Goal: Task Accomplishment & Management: Use online tool/utility

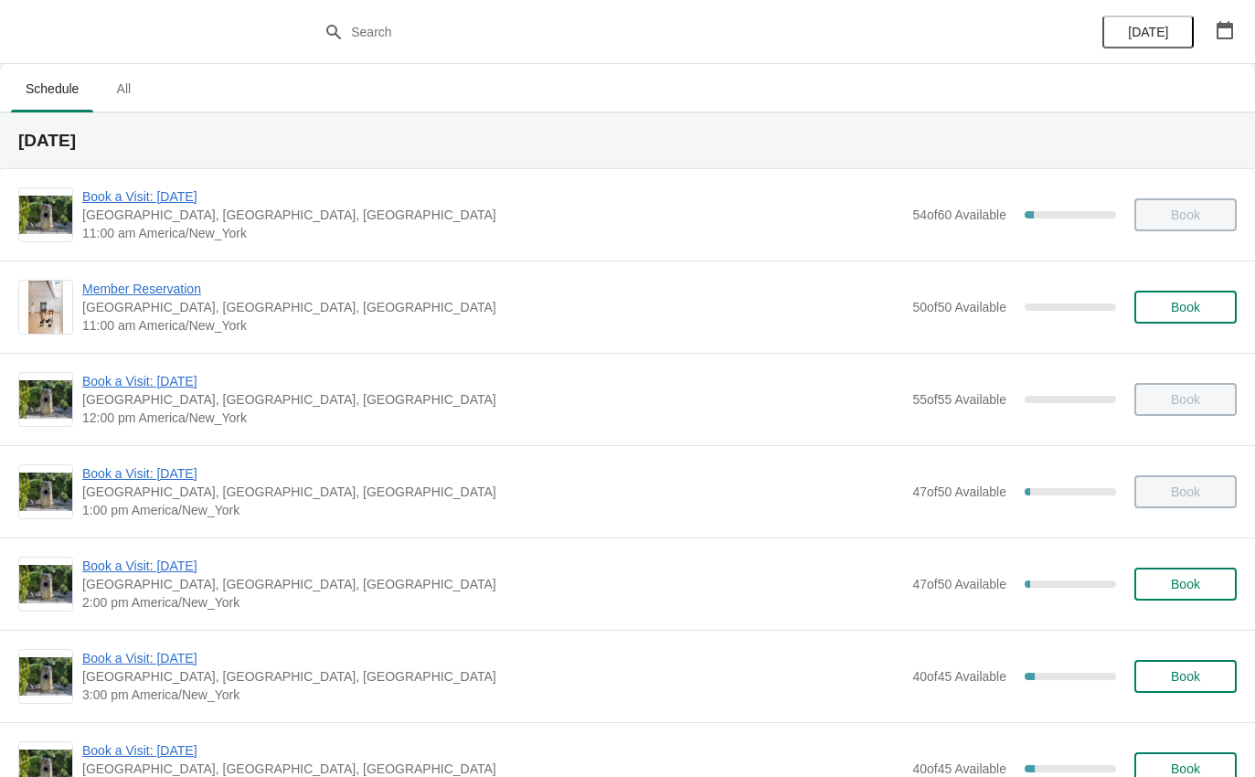
scroll to position [137, 0]
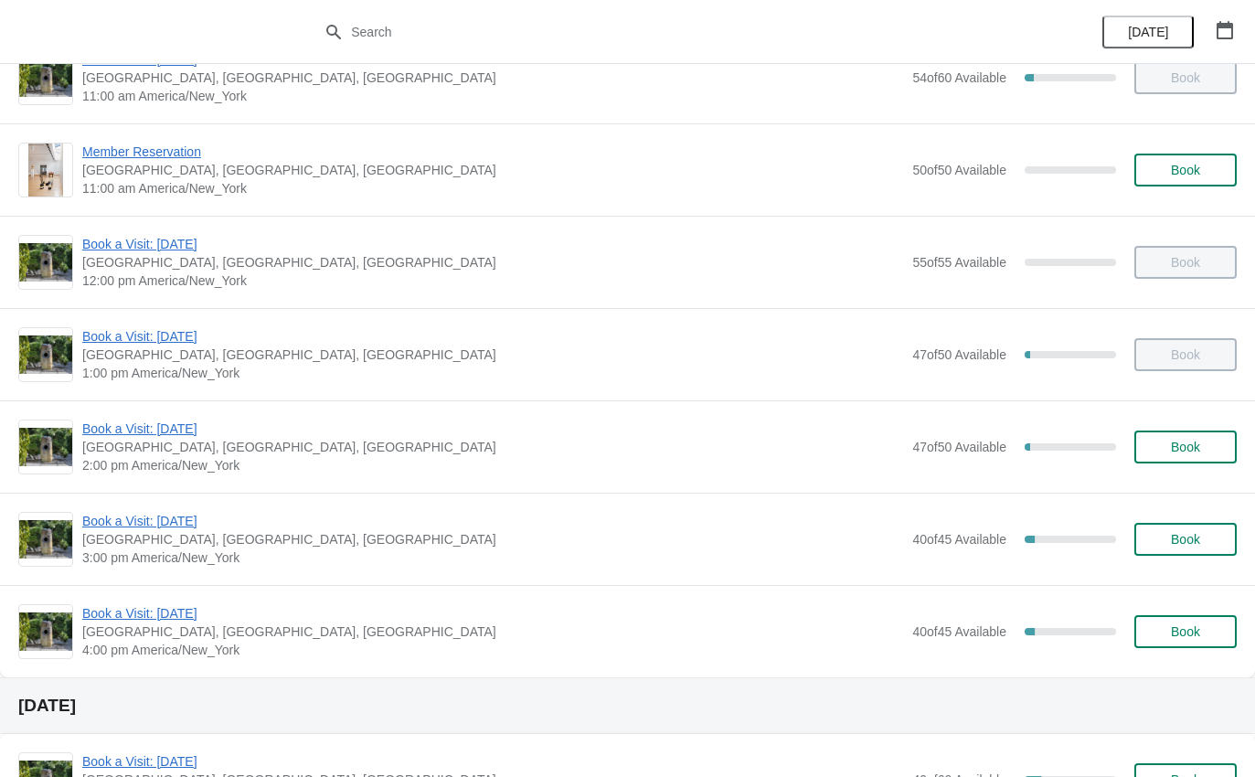
click at [141, 421] on span "Book a Visit: [DATE]" at bounding box center [492, 429] width 821 height 18
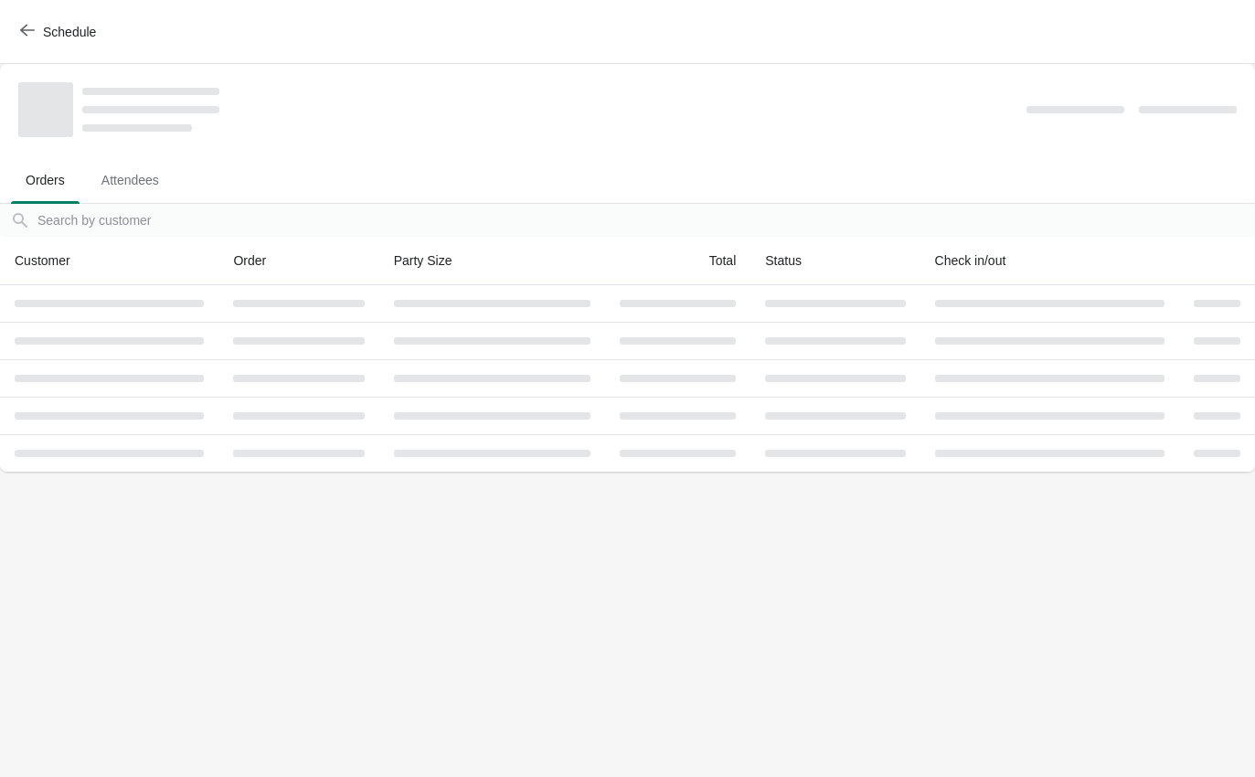
scroll to position [0, 0]
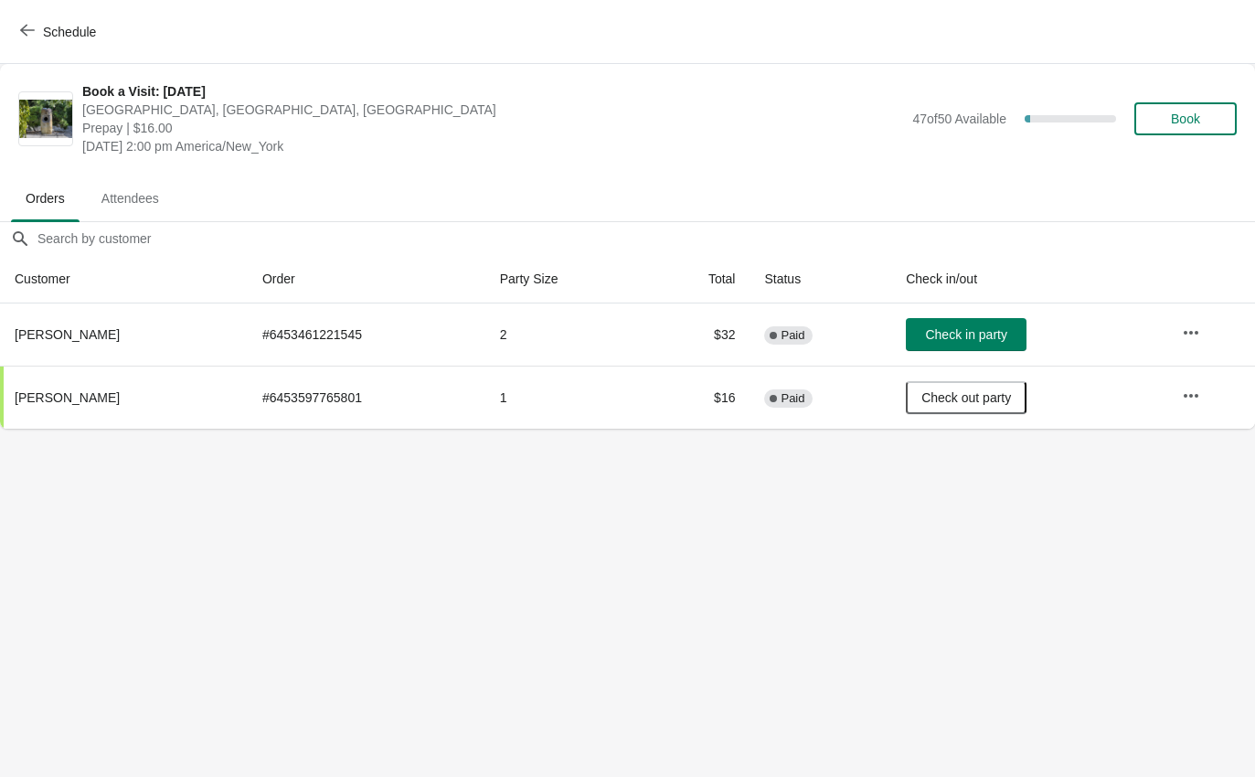
click at [994, 332] on span "Check in party" at bounding box center [965, 334] width 81 height 15
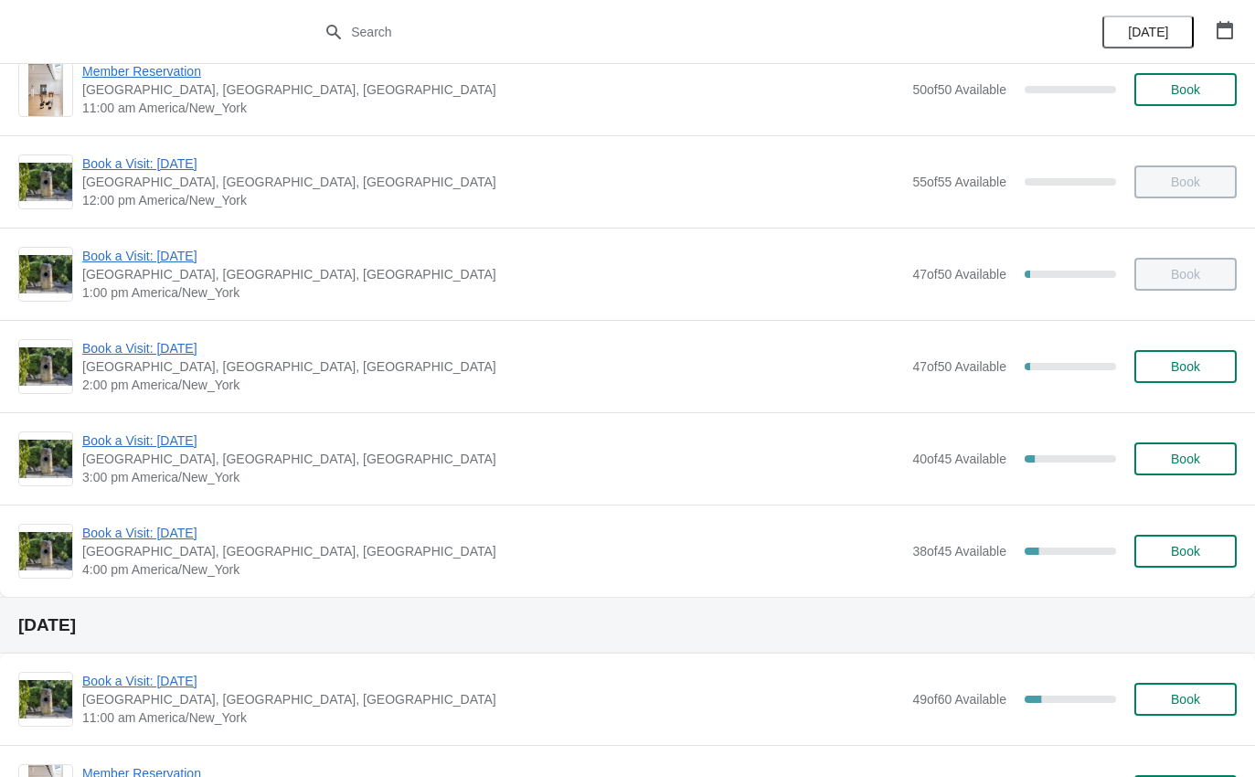
scroll to position [217, 0]
click at [183, 425] on div "Book a Visit: August 2025 The Noguchi Museum, 33rd Road, Queens, NY, USA 3:00 p…" at bounding box center [627, 459] width 1255 height 92
click at [194, 444] on span "Book a Visit: [DATE]" at bounding box center [492, 441] width 821 height 18
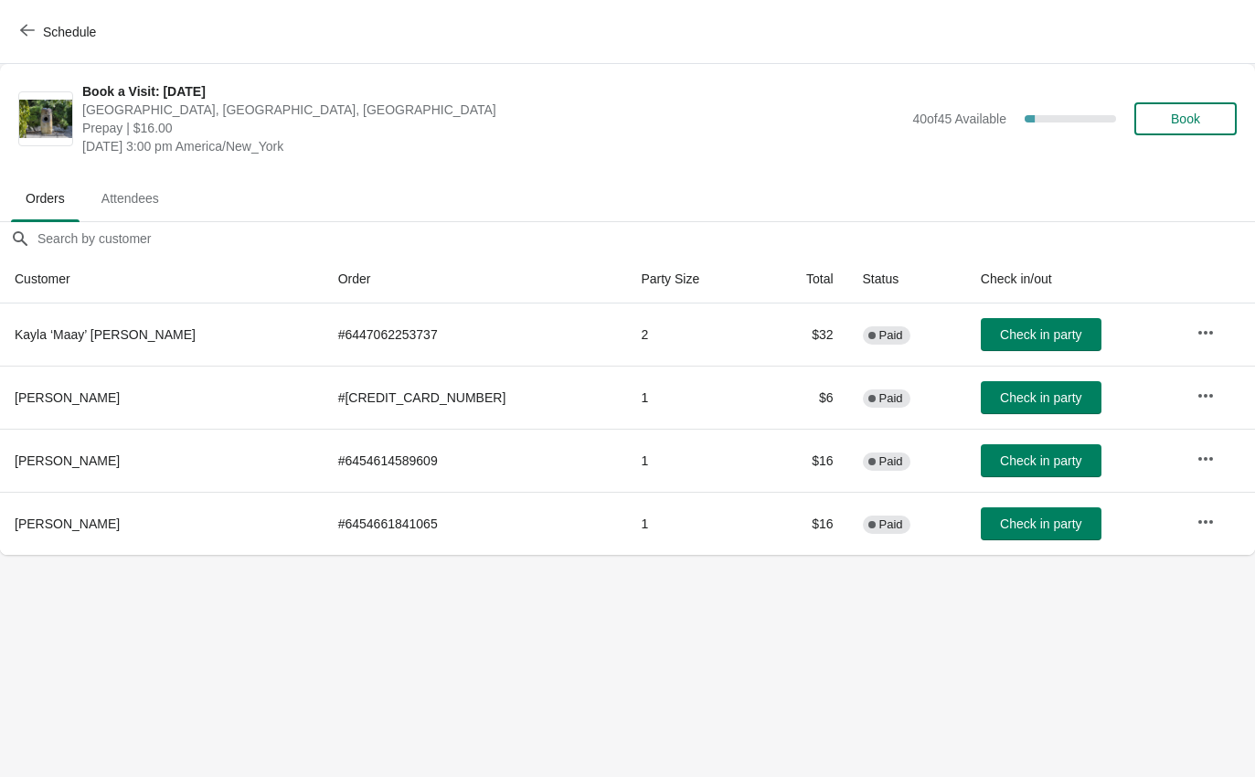
click at [983, 323] on button "Check in party" at bounding box center [1041, 334] width 121 height 33
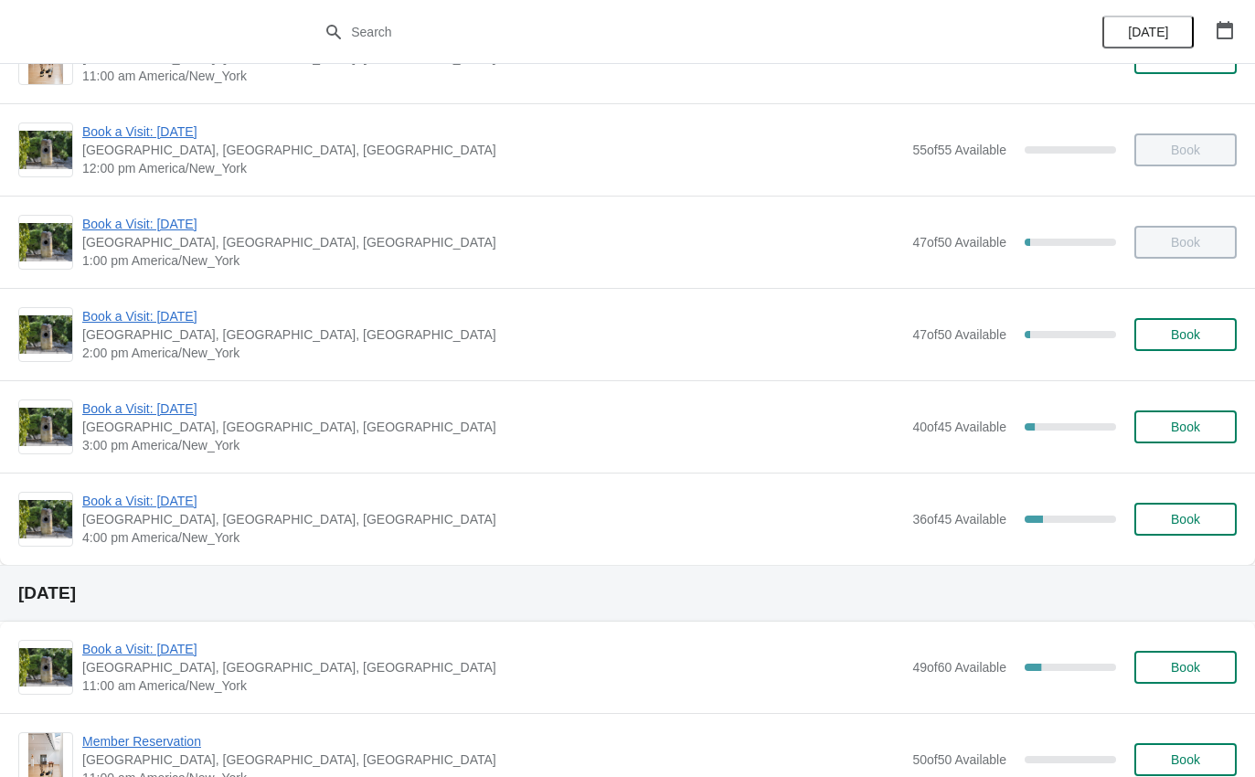
scroll to position [211, 0]
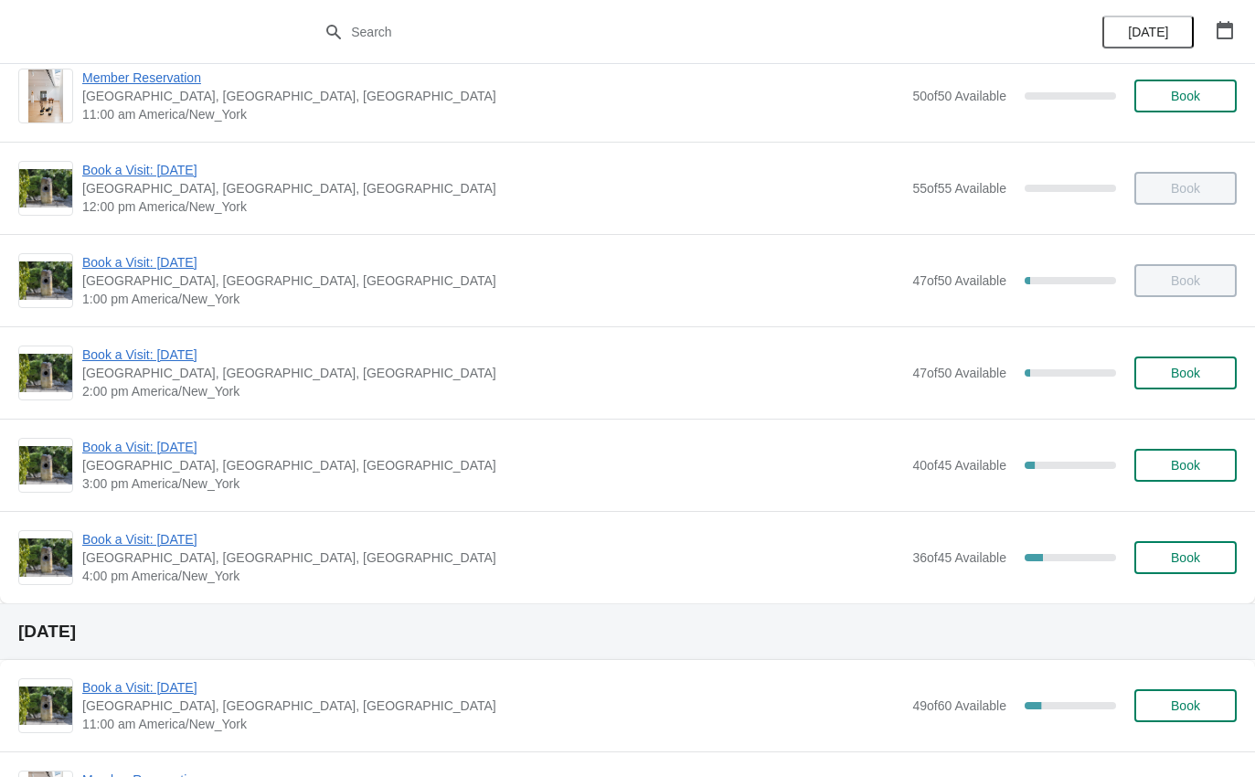
click at [181, 453] on span "Book a Visit: [DATE]" at bounding box center [492, 447] width 821 height 18
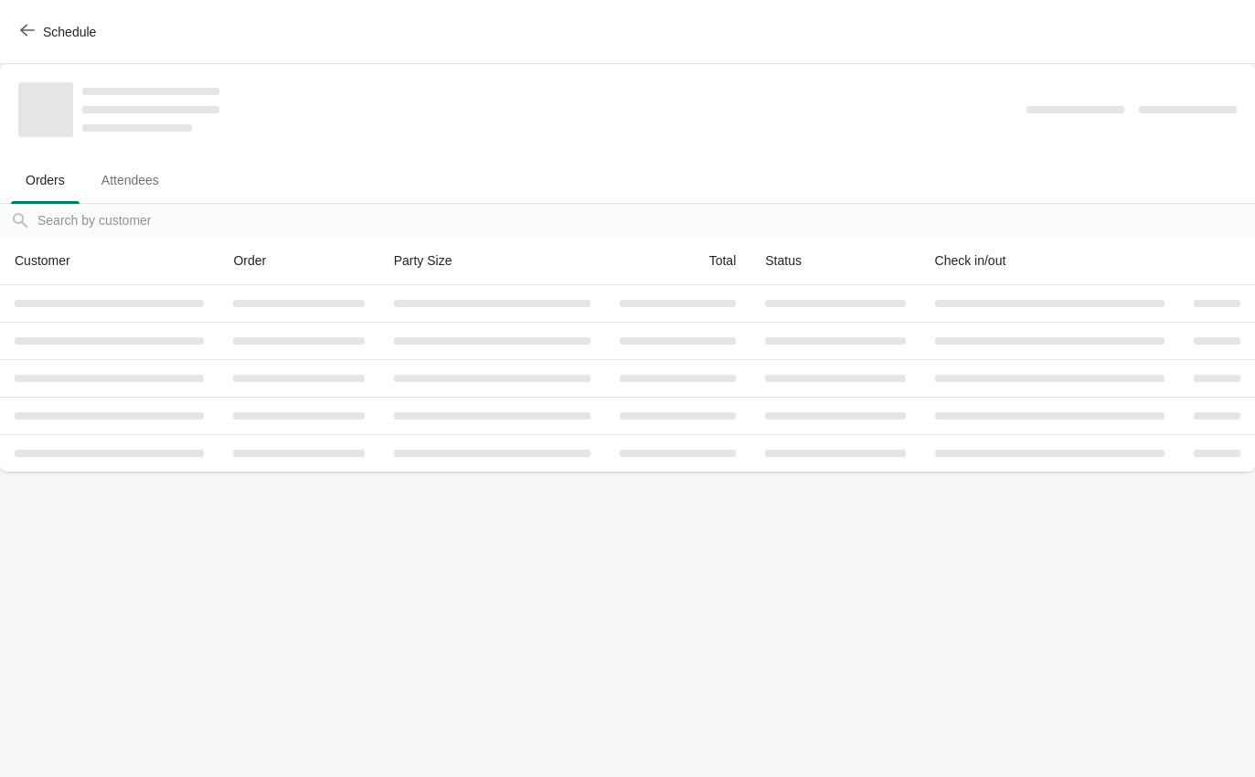
scroll to position [0, 0]
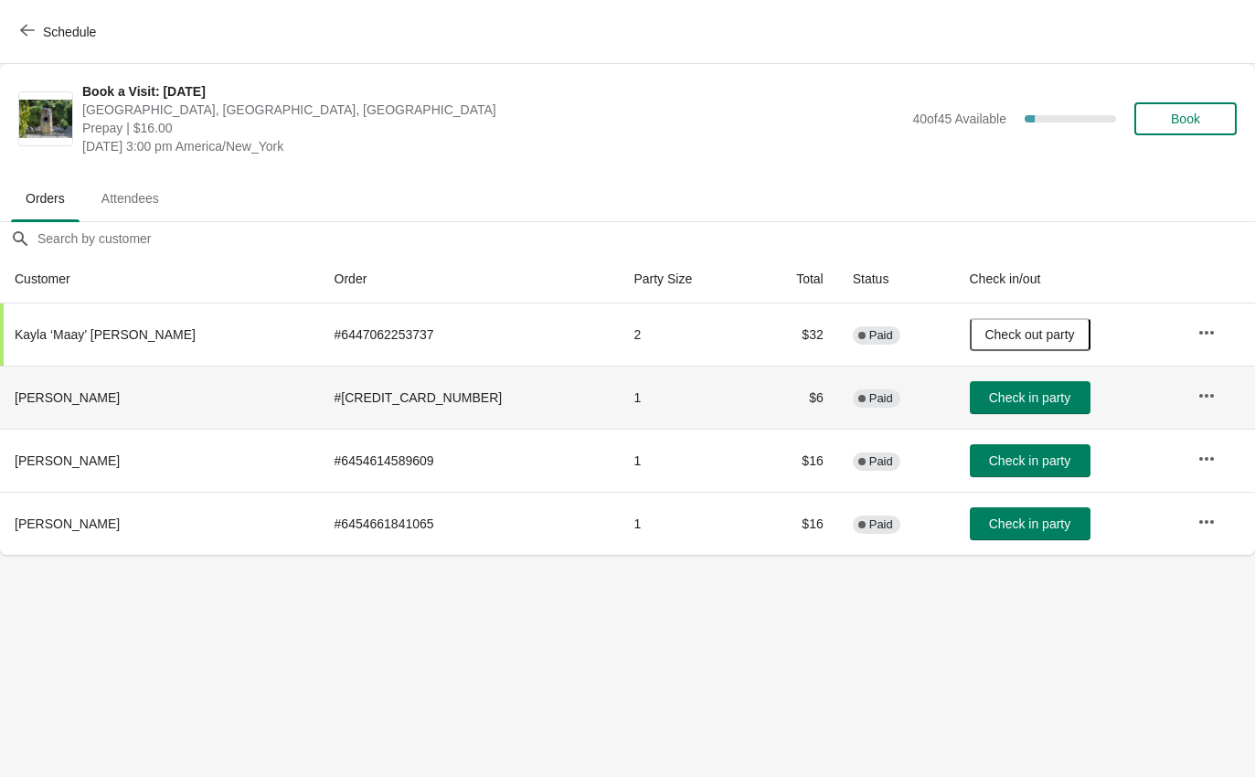
click at [973, 381] on button "Check in party" at bounding box center [1030, 397] width 121 height 33
